Goal: Information Seeking & Learning: Learn about a topic

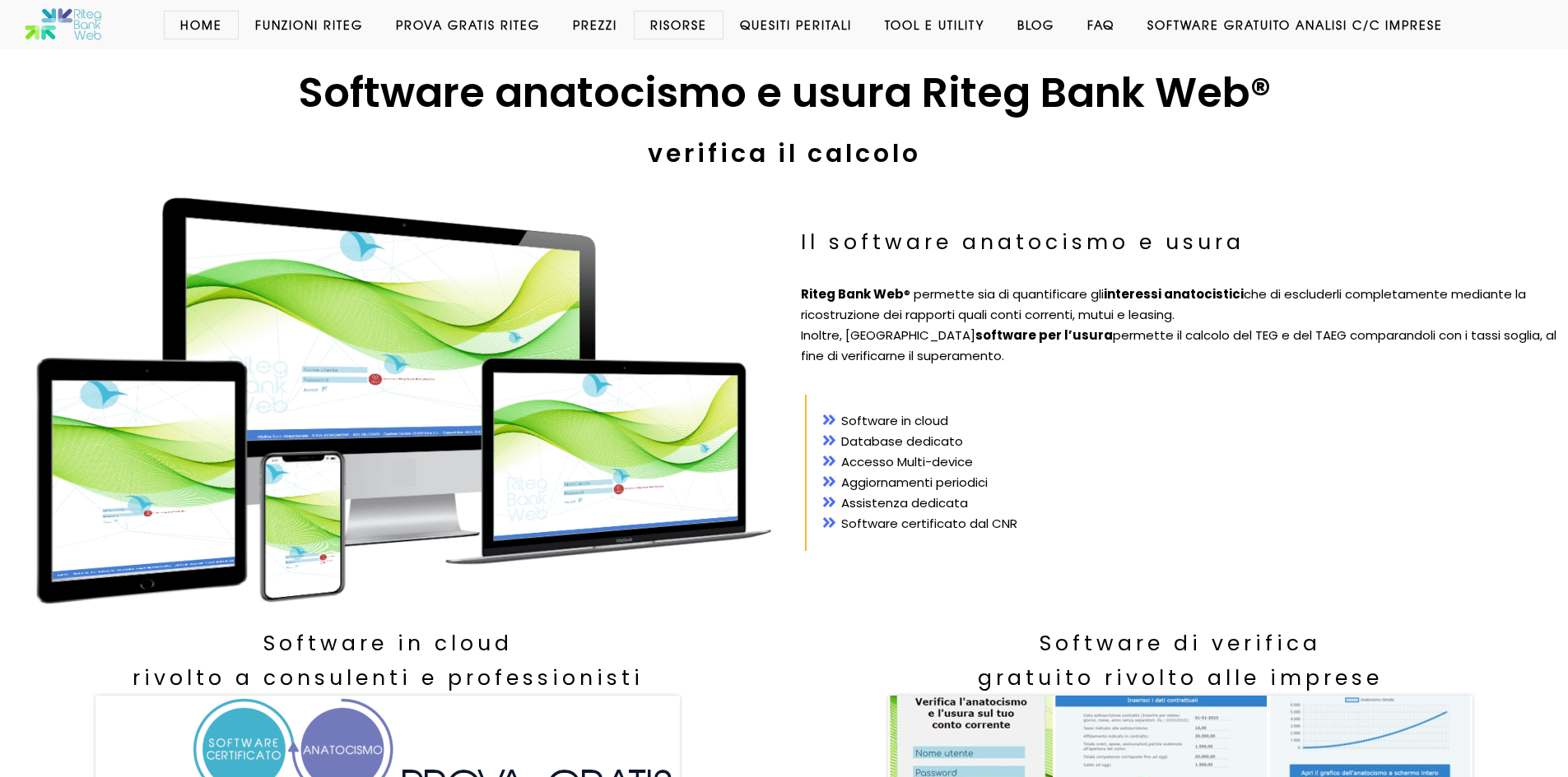
click at [608, 32] on link "Prezzi" at bounding box center [595, 25] width 77 height 17
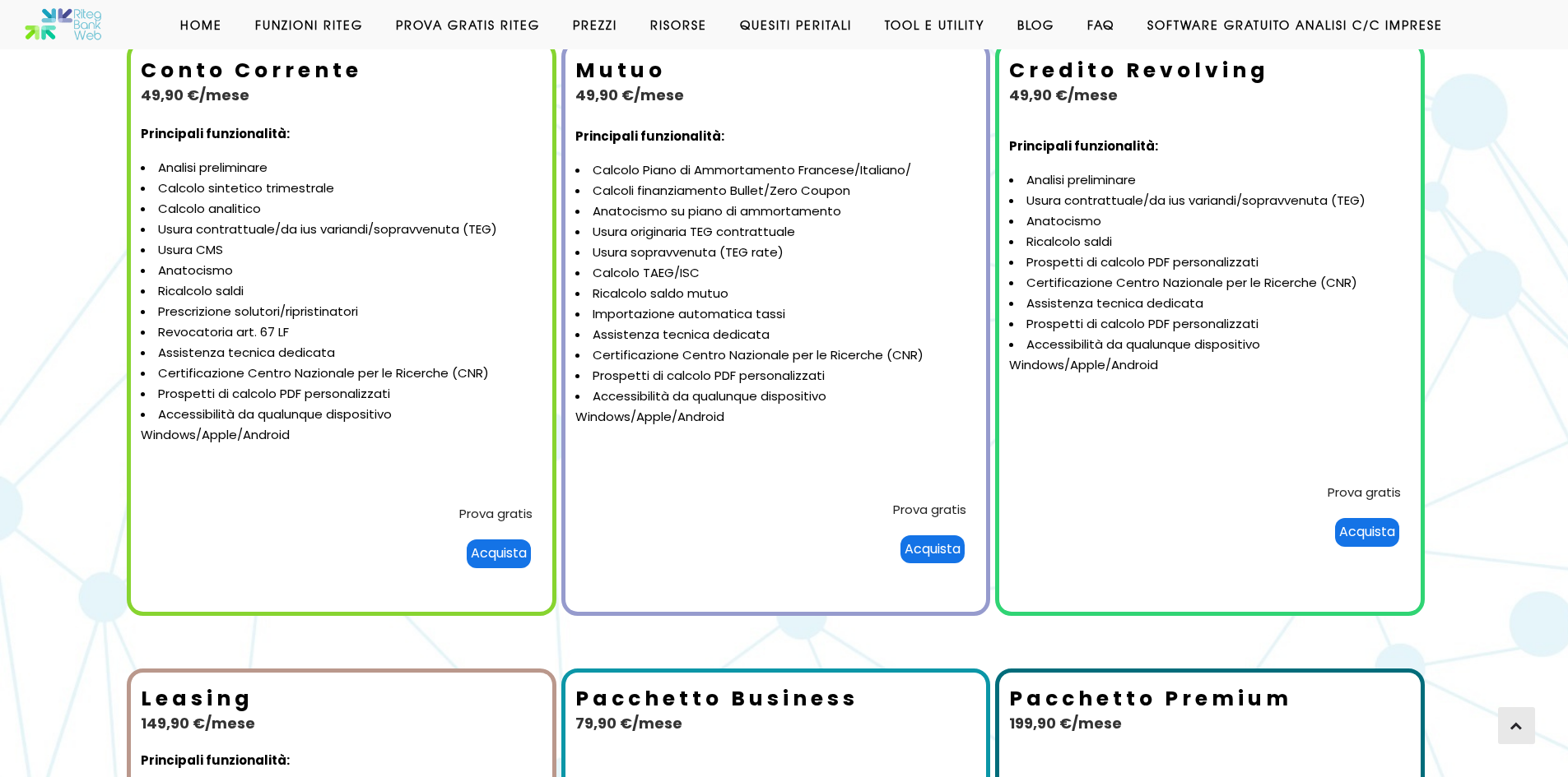
scroll to position [247, 0]
drag, startPoint x: 789, startPoint y: 459, endPoint x: 778, endPoint y: 366, distance: 93.6
click at [778, 366] on td "Principali funzionalità: Calcolo Piano di Ammortamento Francese/Italiano/ Calco…" at bounding box center [775, 300] width 417 height 364
click at [757, 426] on li "Accessibilità da qualunque dispositivo Windows/Apple/Android" at bounding box center [775, 406] width 401 height 41
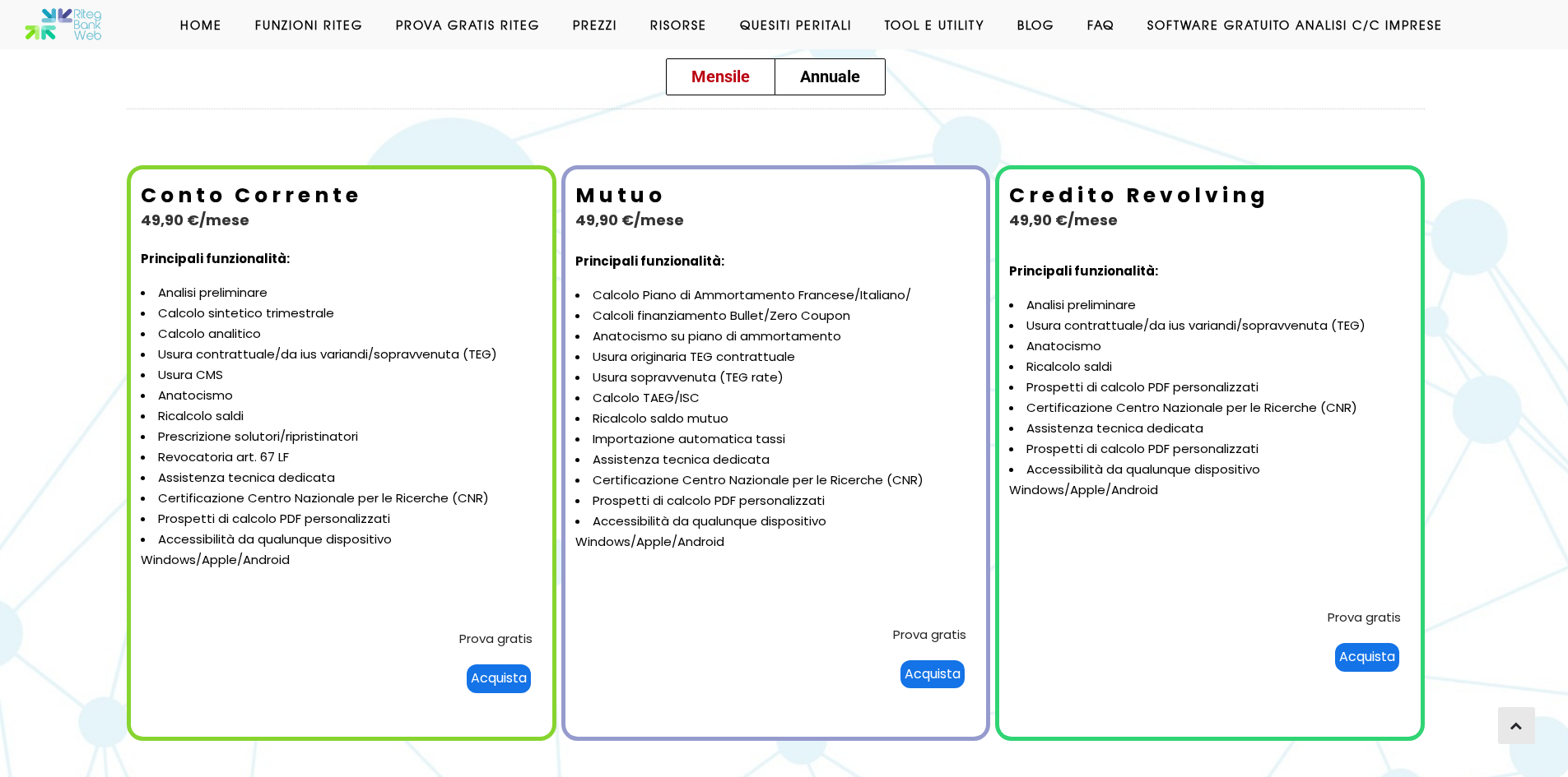
scroll to position [124, 0]
